Goal: Task Accomplishment & Management: Complete application form

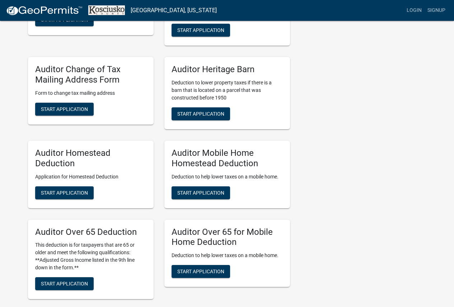
scroll to position [359, 0]
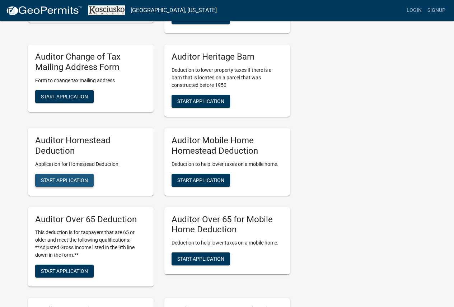
click at [66, 181] on span "Start Application" at bounding box center [64, 180] width 47 height 6
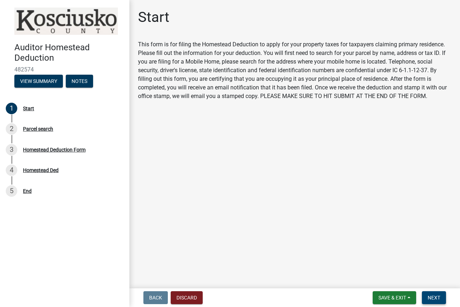
click at [437, 302] on button "Next" at bounding box center [434, 297] width 24 height 13
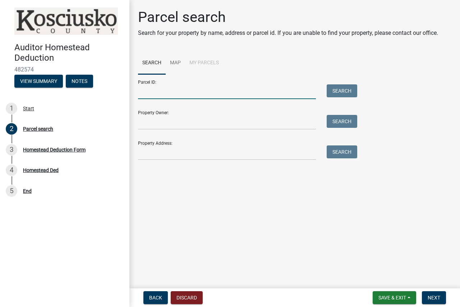
click at [183, 90] on input "Parcel ID:" at bounding box center [227, 91] width 178 height 15
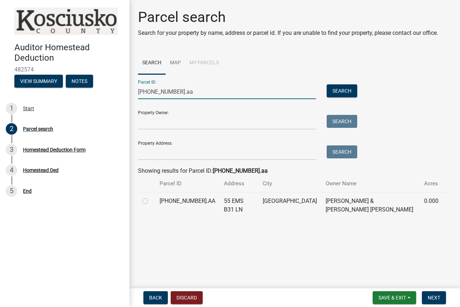
type input "[PHONE_NUMBER].aa"
click at [151, 197] on label at bounding box center [151, 197] width 0 height 0
click at [151, 201] on input "radio" at bounding box center [153, 199] width 5 height 5
radio input "true"
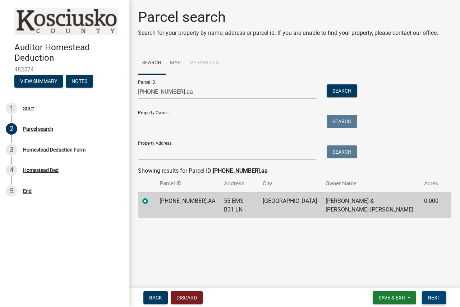
click at [427, 303] on button "Next" at bounding box center [434, 297] width 24 height 13
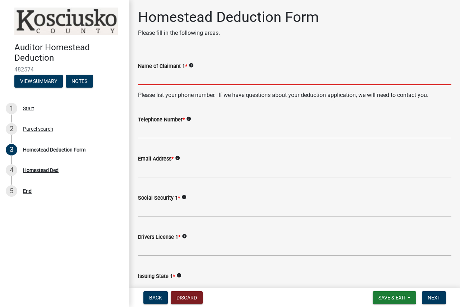
click at [150, 81] on input "Name of Claimant 1 *" at bounding box center [294, 77] width 313 height 15
type input "[PERSON_NAME]"
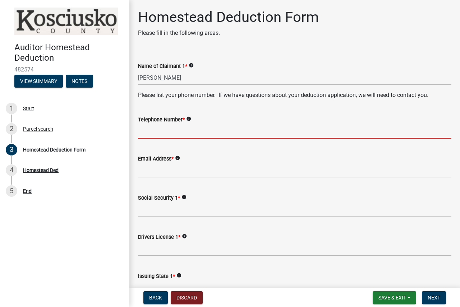
click at [167, 133] on input "Telephone Number *" at bounding box center [294, 131] width 313 height 15
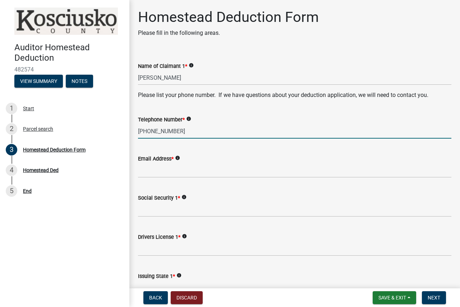
type input "[PHONE_NUMBER]"
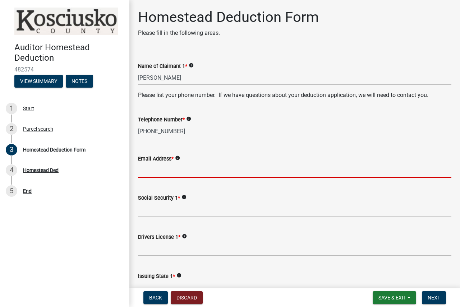
click at [169, 172] on input "Email Address *" at bounding box center [294, 170] width 313 height 15
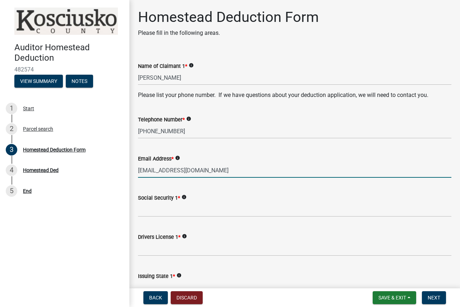
type input "[EMAIL_ADDRESS][DOMAIN_NAME]"
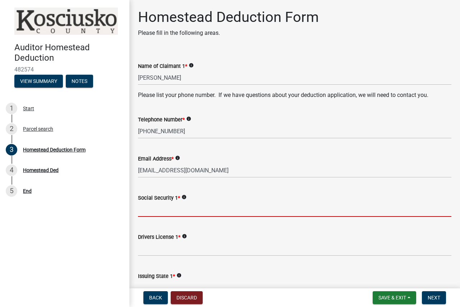
click at [158, 213] on input "Social Security 1 *" at bounding box center [294, 209] width 313 height 15
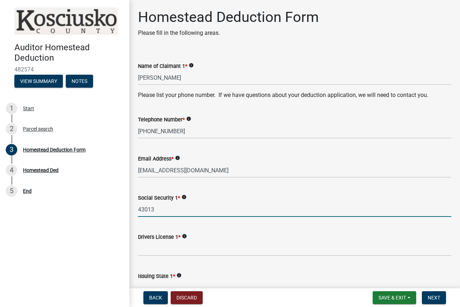
type input "43013"
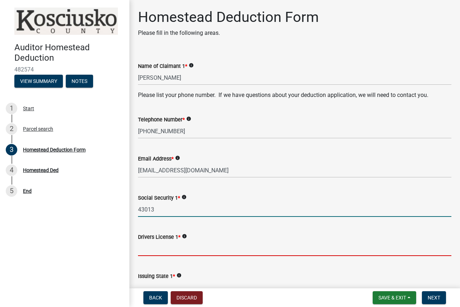
click at [153, 244] on input "Drivers License 1 *" at bounding box center [294, 248] width 313 height 15
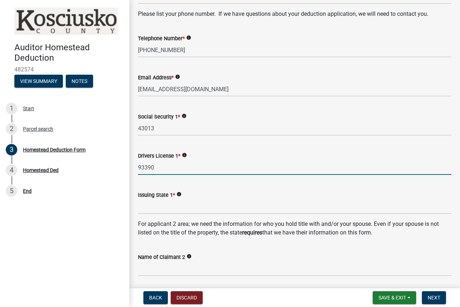
scroll to position [108, 0]
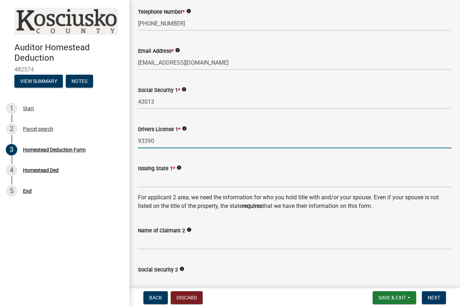
type input "93390"
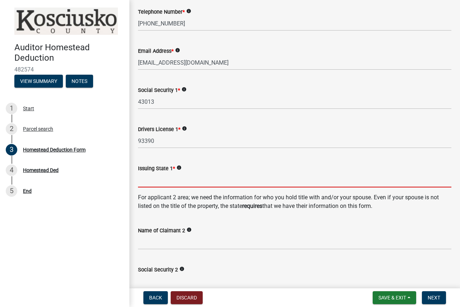
click at [165, 180] on input "Issuing State 1 *" at bounding box center [294, 180] width 313 height 15
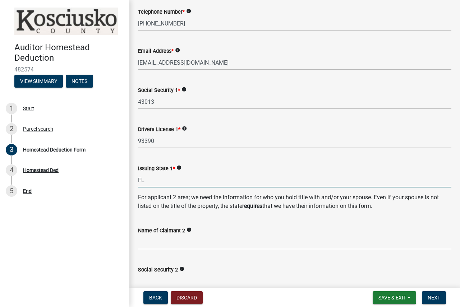
type input "FL"
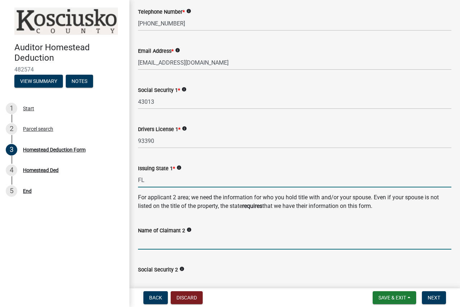
click at [180, 241] on input "Name of Claimant 2" at bounding box center [294, 242] width 313 height 15
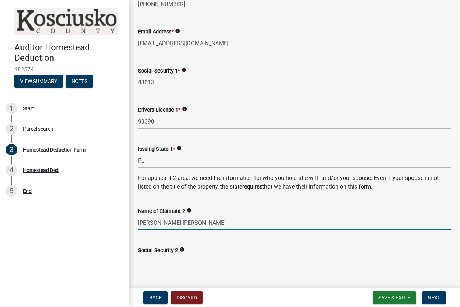
scroll to position [251, 0]
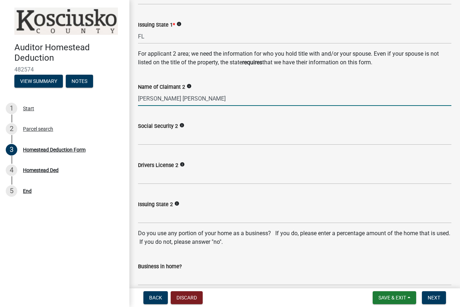
type input "[PERSON_NAME] [PERSON_NAME]"
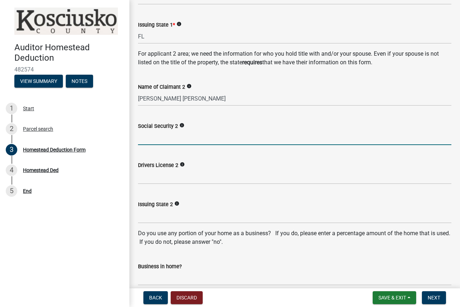
click at [173, 134] on input "Social Security 2" at bounding box center [294, 137] width 313 height 15
type input "48946"
click at [176, 177] on input "Drivers License 2" at bounding box center [294, 176] width 313 height 15
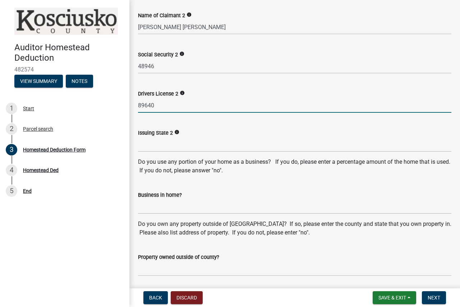
scroll to position [323, 0]
type input "89640"
drag, startPoint x: 159, startPoint y: 143, endPoint x: 148, endPoint y: 140, distance: 11.1
click at [155, 148] on input "Issuing State 2" at bounding box center [294, 144] width 313 height 15
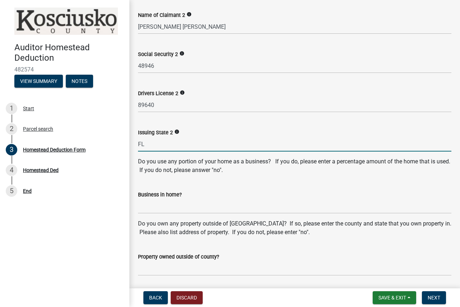
type input "FL"
click at [159, 209] on input "Business in home?" at bounding box center [294, 206] width 313 height 15
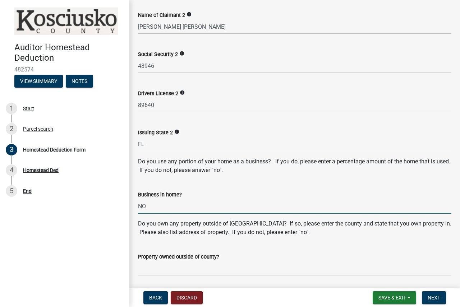
type input "NO"
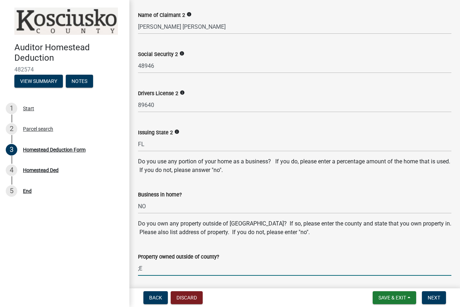
type input ";"
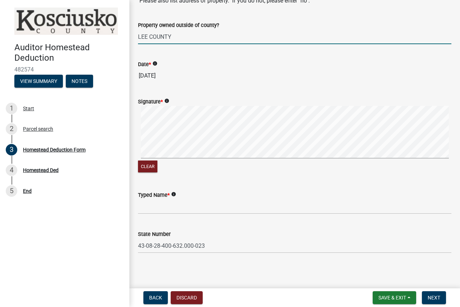
scroll to position [556, 0]
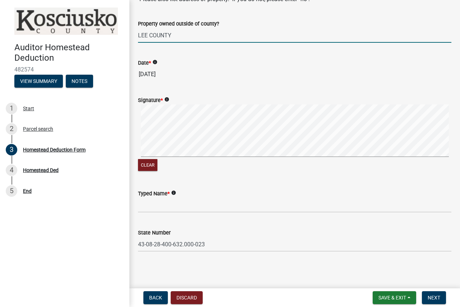
type input "LEE COUNTY"
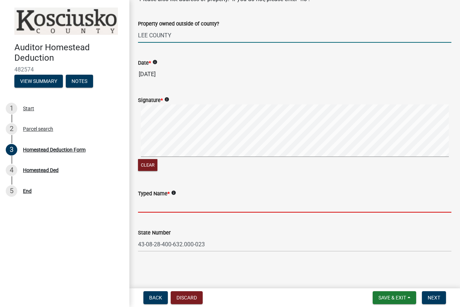
click at [156, 205] on input "Typed Name *" at bounding box center [294, 205] width 313 height 15
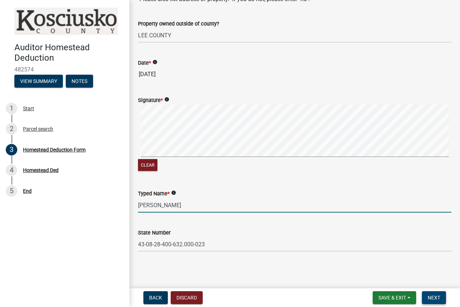
type input "[PERSON_NAME]"
click at [431, 299] on span "Next" at bounding box center [433, 298] width 13 height 6
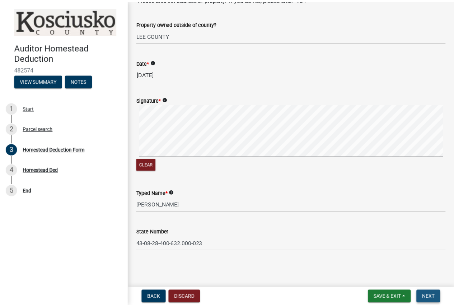
scroll to position [0, 0]
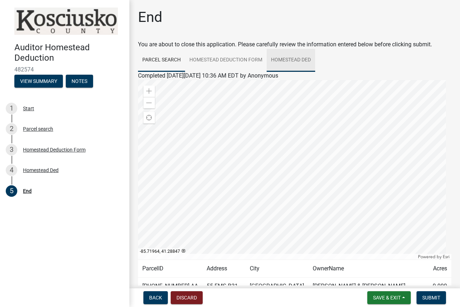
drag, startPoint x: 304, startPoint y: 56, endPoint x: 296, endPoint y: 60, distance: 8.8
click at [304, 56] on link "Homestead Ded" at bounding box center [290, 60] width 48 height 23
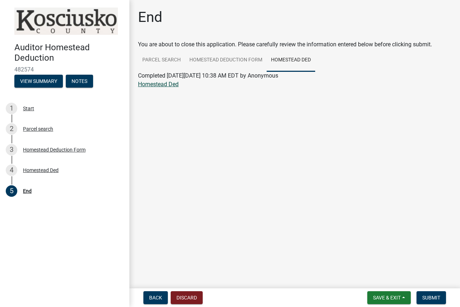
click at [161, 87] on link "Homestead Ded" at bounding box center [158, 84] width 41 height 7
click at [431, 297] on span "Submit" at bounding box center [431, 298] width 18 height 6
